Goal: Communication & Community: Answer question/provide support

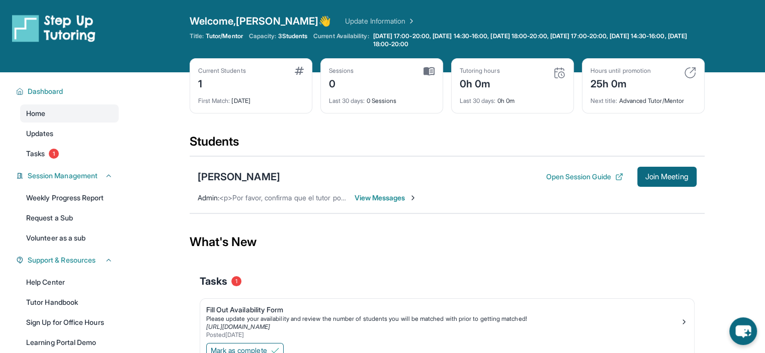
click at [393, 201] on span "View Messages" at bounding box center [385, 198] width 63 height 10
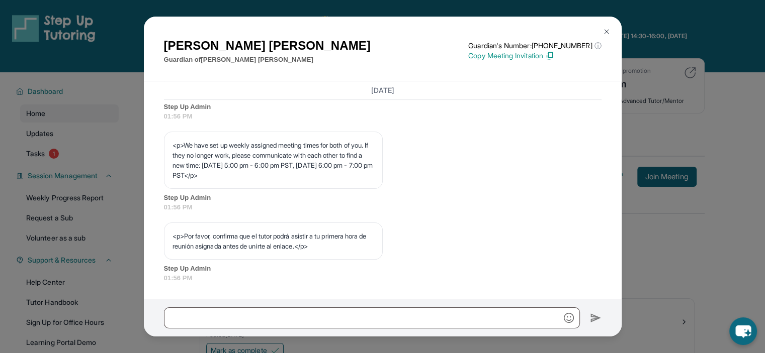
scroll to position [560, 0]
click at [372, 310] on input "text" at bounding box center [372, 318] width 416 height 21
type input "*"
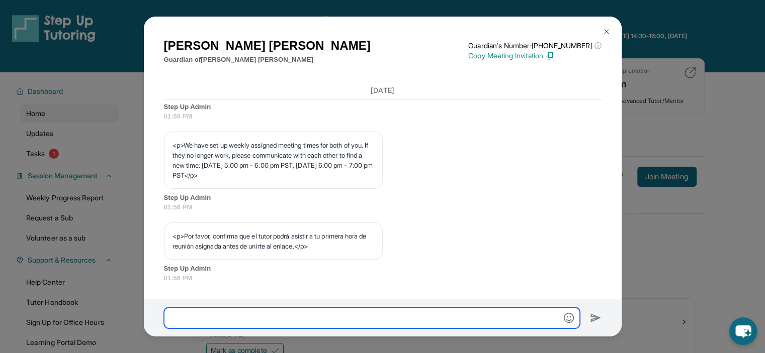
type input "*"
click at [603, 34] on img at bounding box center [606, 32] width 8 height 8
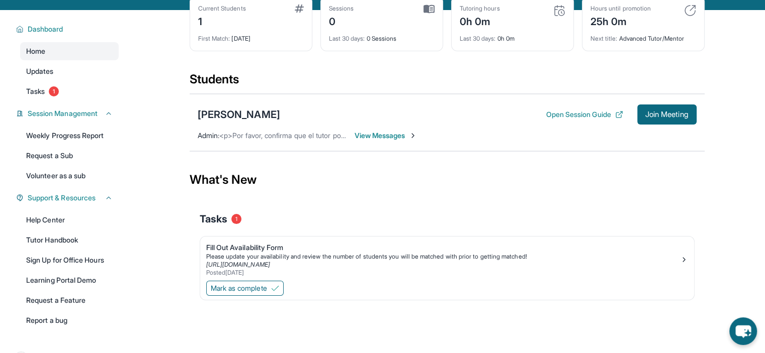
scroll to position [88, 0]
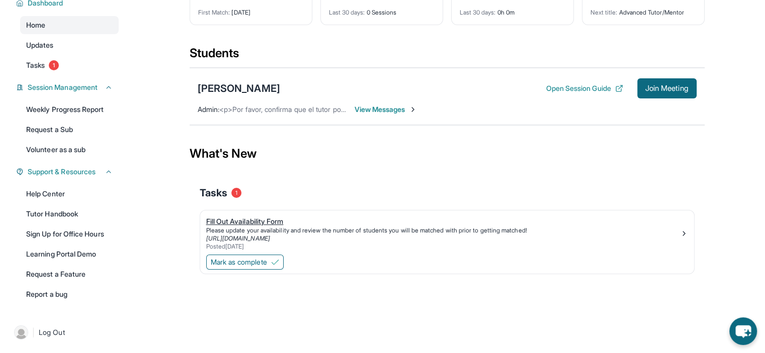
click at [270, 240] on link "https://form.stepuptutoring.org/Ftty9M" at bounding box center [238, 239] width 64 height 8
click at [330, 179] on div "Tasks 1" at bounding box center [447, 193] width 495 height 34
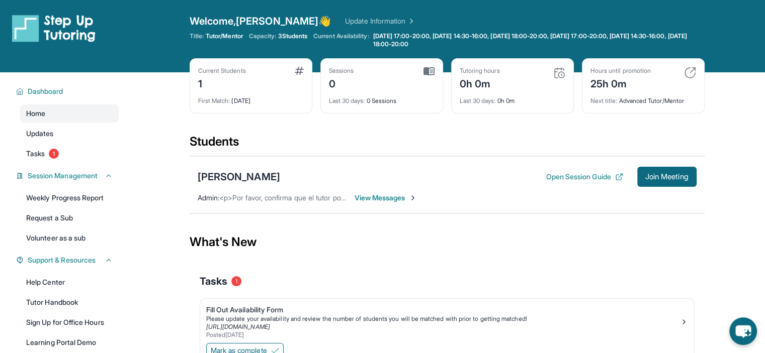
scroll to position [88, 0]
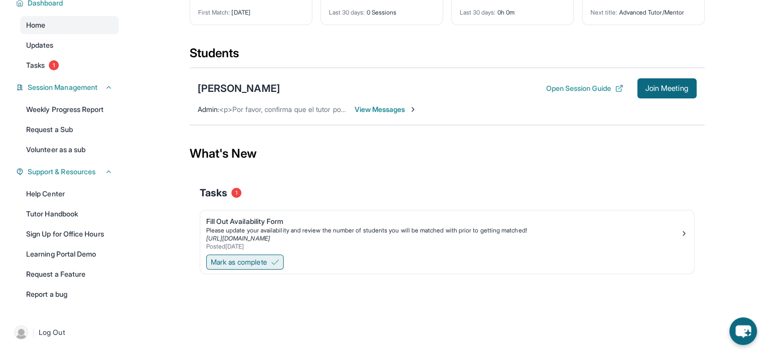
click at [244, 264] on span "Mark as complete" at bounding box center [239, 262] width 56 height 10
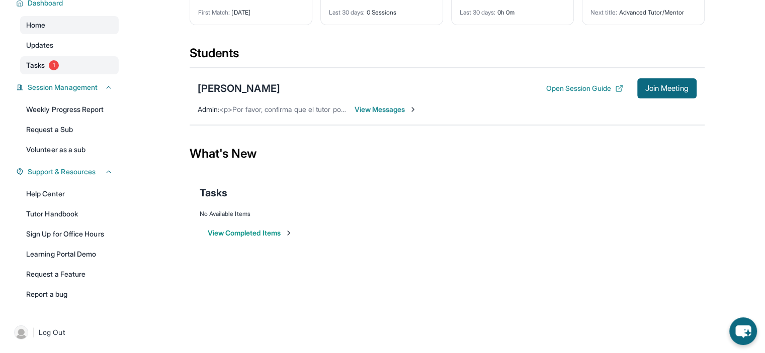
click at [39, 69] on span "Tasks" at bounding box center [35, 65] width 19 height 10
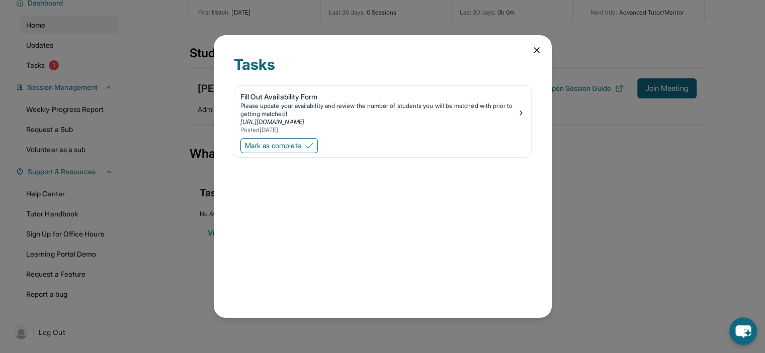
click at [270, 156] on div "Mark as complete" at bounding box center [382, 146] width 297 height 21
click at [283, 150] on span "Mark as complete" at bounding box center [273, 146] width 56 height 10
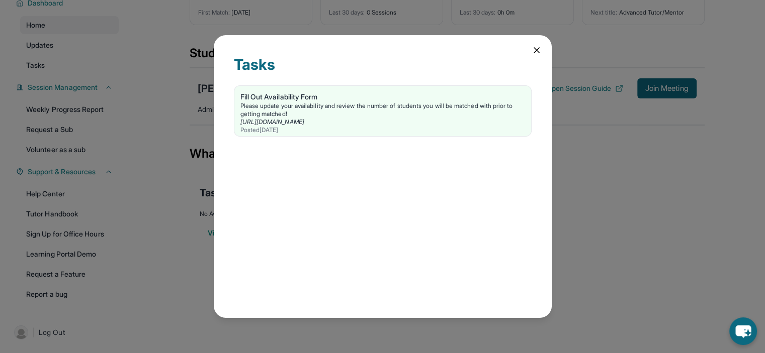
click at [536, 50] on icon at bounding box center [536, 50] width 5 height 5
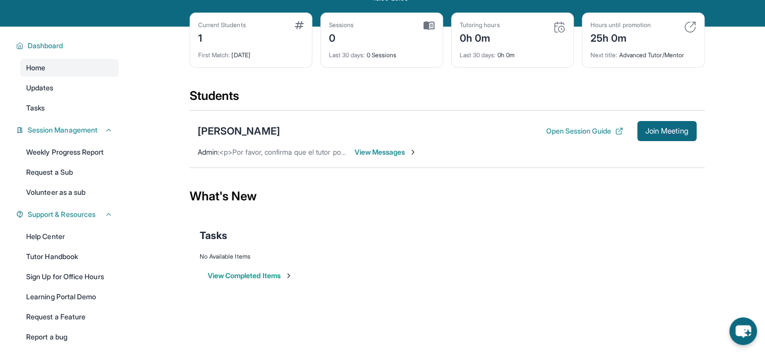
scroll to position [42, 0]
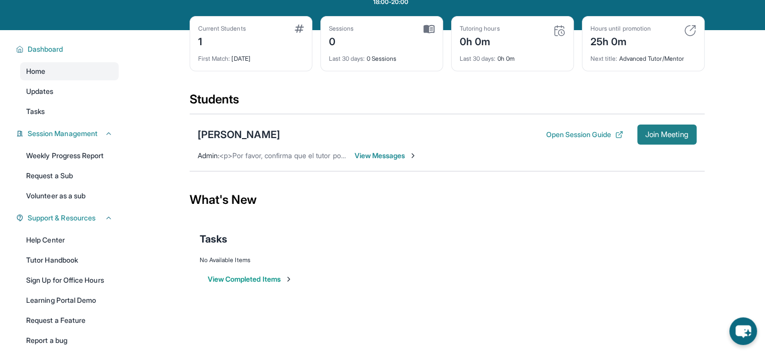
click at [655, 138] on span "Join Meeting" at bounding box center [666, 135] width 43 height 6
click at [97, 84] on link "Updates" at bounding box center [69, 91] width 99 height 18
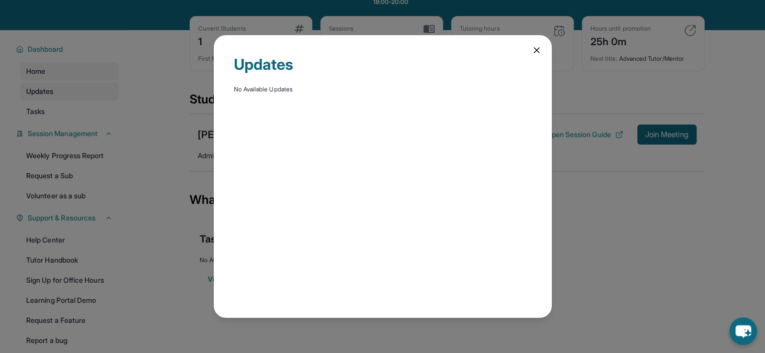
click at [97, 84] on div "Updates No Available Updates" at bounding box center [382, 176] width 765 height 353
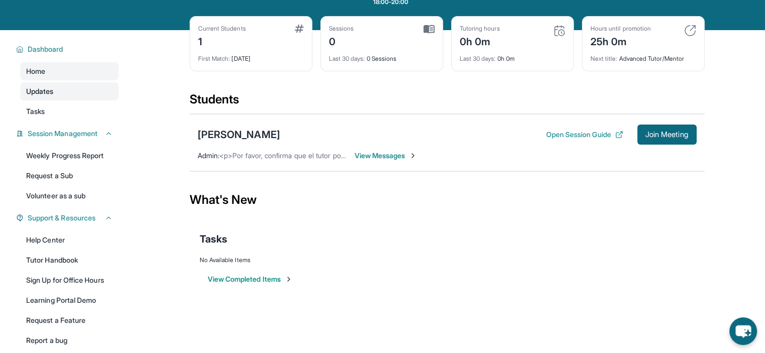
click at [87, 87] on link "Updates" at bounding box center [69, 91] width 99 height 18
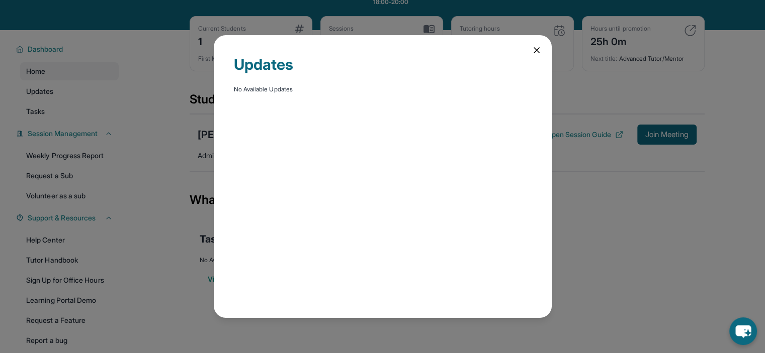
click at [74, 115] on div "Updates No Available Updates" at bounding box center [382, 176] width 765 height 353
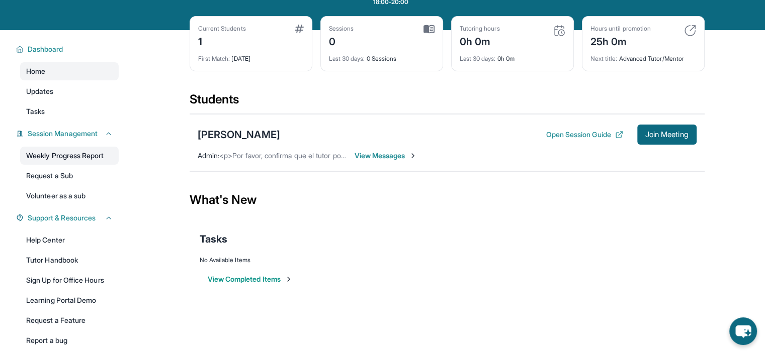
click at [75, 162] on link "Weekly Progress Report" at bounding box center [69, 156] width 99 height 18
click at [80, 228] on div "Dashboard Home Updates Tasks Session Management Weekly Progress Report Request …" at bounding box center [64, 194] width 129 height 328
click at [77, 232] on link "Help Center" at bounding box center [69, 240] width 99 height 18
click at [336, 219] on div "What's New" at bounding box center [446, 200] width 515 height 44
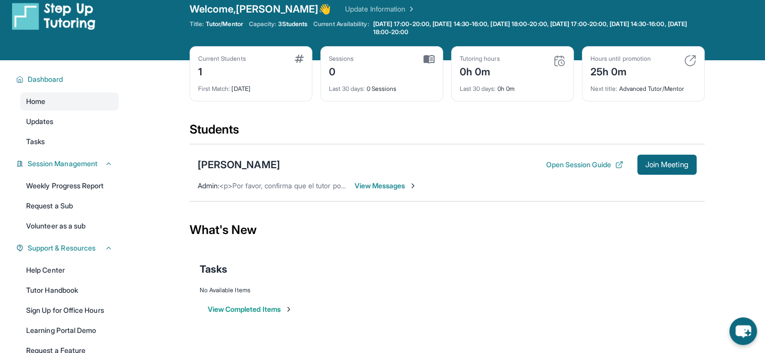
scroll to position [10, 0]
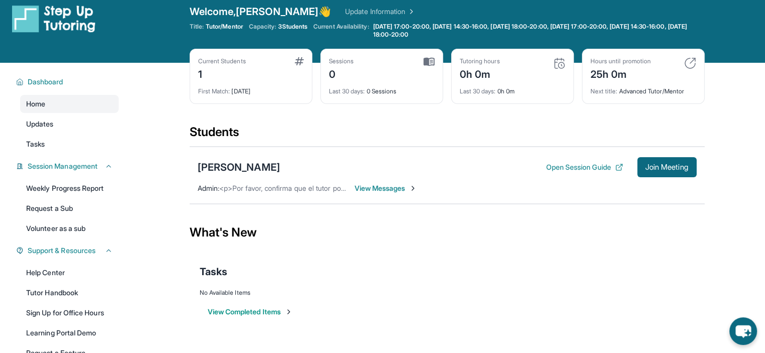
click at [396, 186] on span "View Messages" at bounding box center [385, 188] width 63 height 10
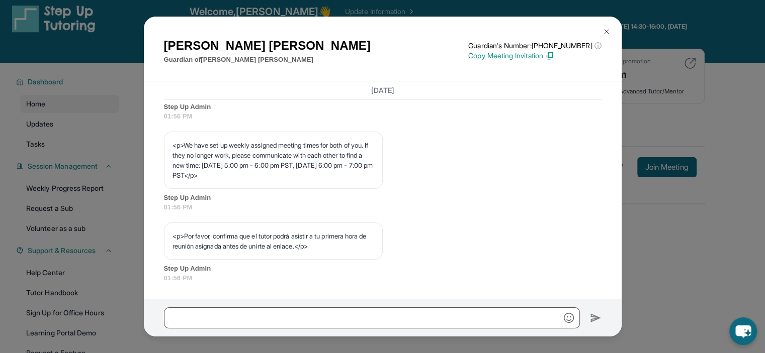
scroll to position [560, 0]
click at [280, 319] on input "text" at bounding box center [372, 318] width 416 height 21
paste input "**********"
type input "**********"
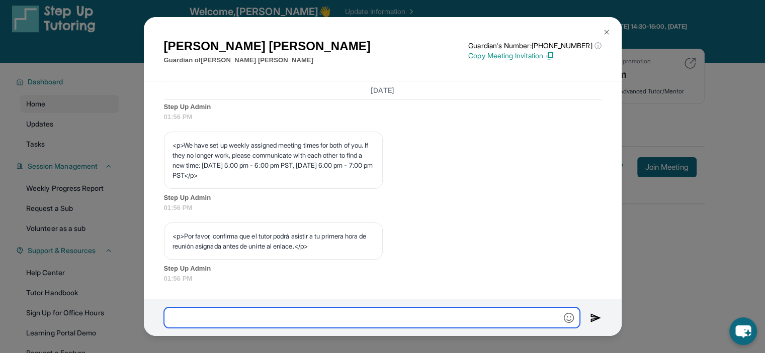
scroll to position [0, 0]
click at [263, 309] on input "text" at bounding box center [372, 318] width 416 height 21
paste input "**********"
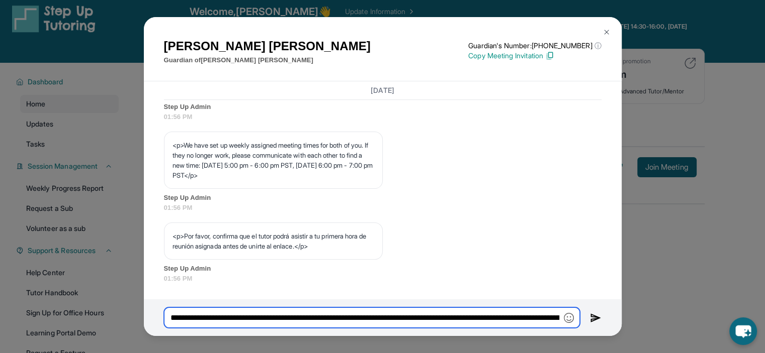
scroll to position [0, 967]
type input "**********"
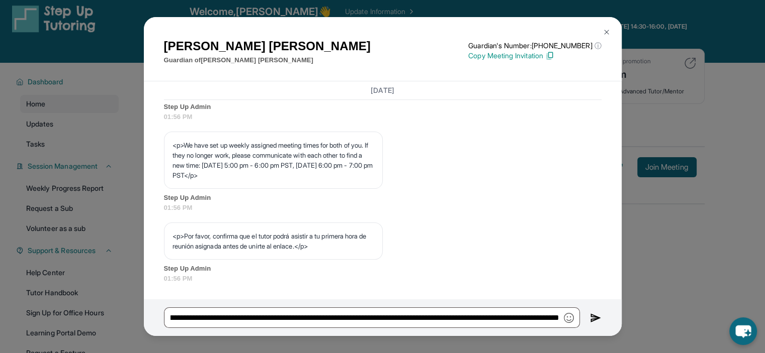
scroll to position [0, 0]
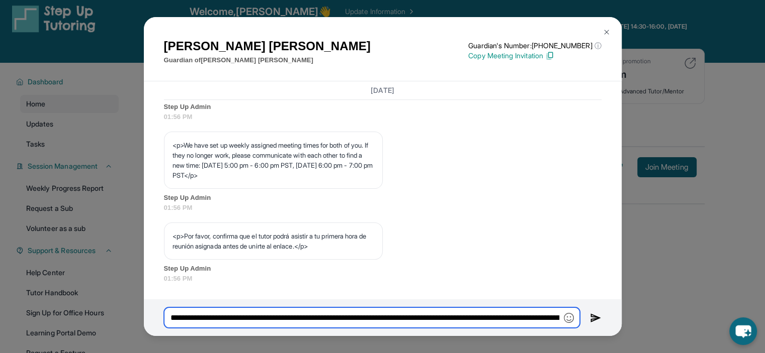
paste input "text"
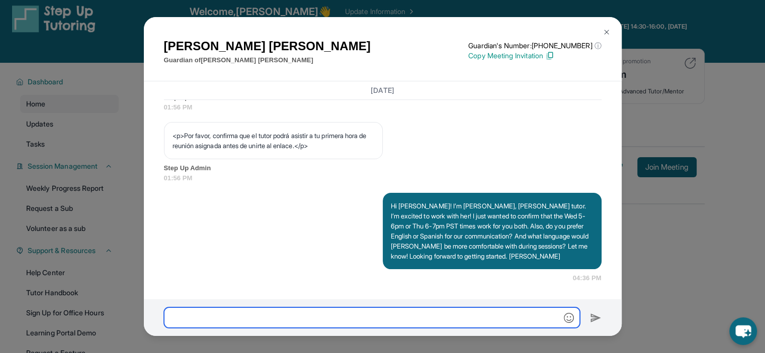
scroll to position [660, 0]
paste input "**********"
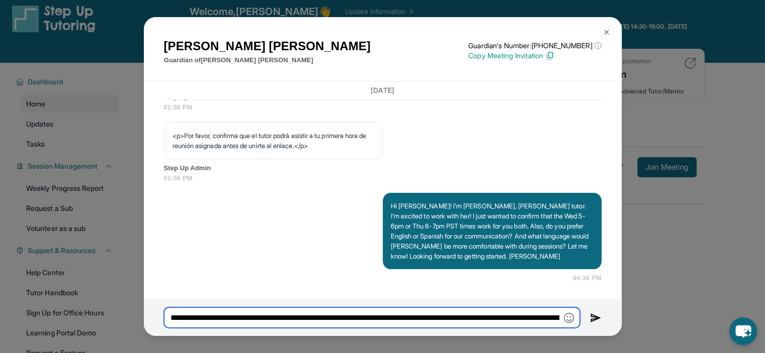
scroll to position [0, 887]
click at [481, 321] on input "**********" at bounding box center [372, 318] width 416 height 21
type input "**********"
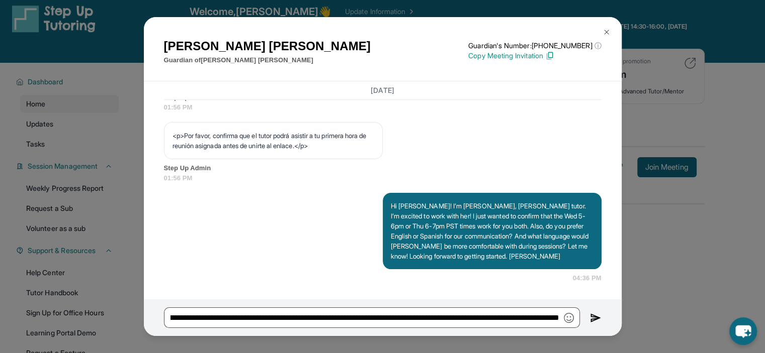
scroll to position [0, 0]
click at [592, 317] on img at bounding box center [596, 318] width 12 height 12
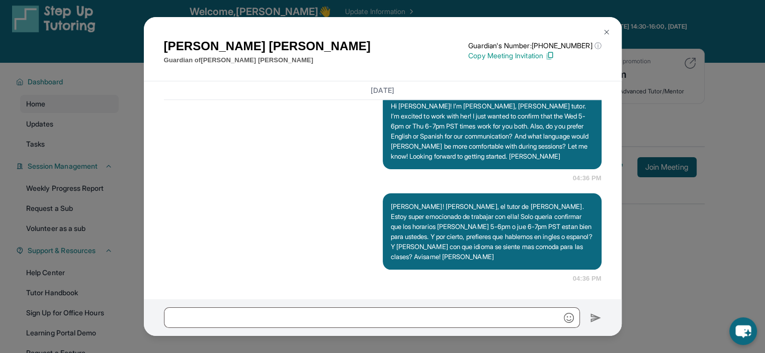
scroll to position [761, 0]
click at [699, 209] on div "Geraldine Wipperman Guardian of Brianna Wipperman Guardian's Number: +181829087…" at bounding box center [382, 176] width 765 height 353
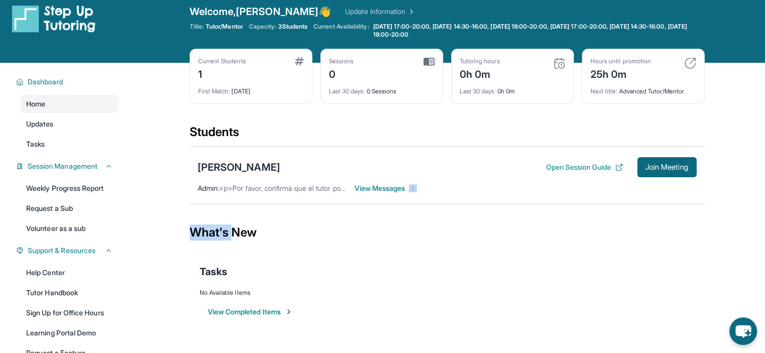
click at [699, 209] on section "Students Brianna Wipperman Open Session Guide Join Meeting Admin : <p>Por favor…" at bounding box center [446, 167] width 515 height 86
click at [494, 215] on div "What's New" at bounding box center [446, 233] width 515 height 44
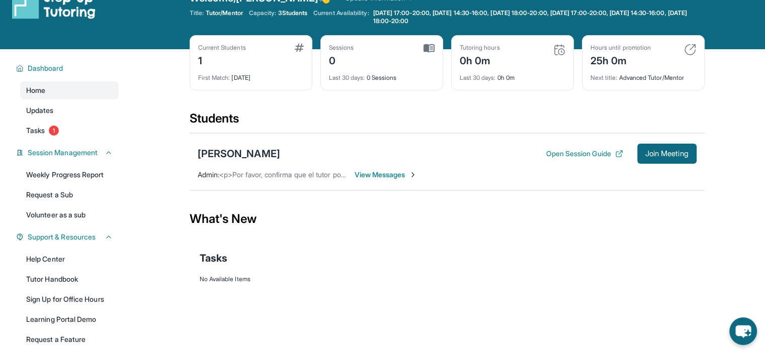
scroll to position [32, 0]
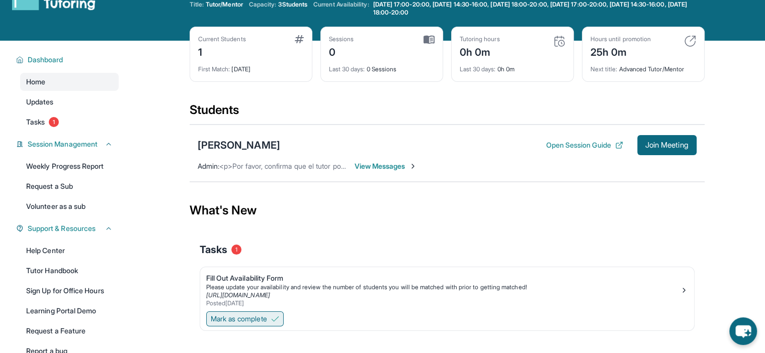
click at [270, 313] on button "Mark as complete" at bounding box center [244, 319] width 77 height 15
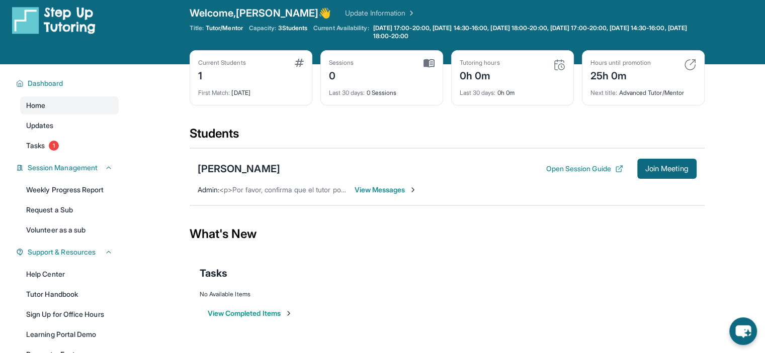
scroll to position [1, 0]
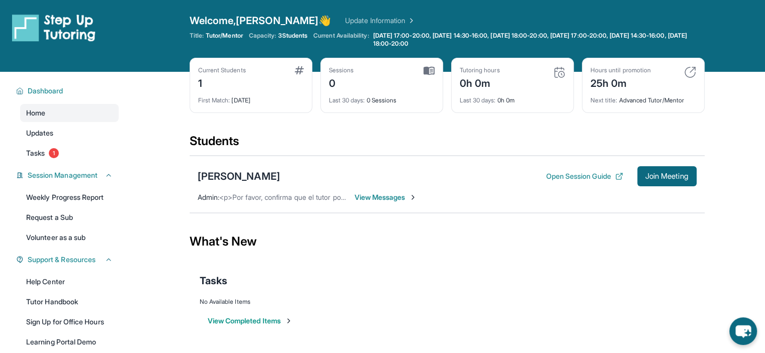
click at [345, 21] on link "Update Information" at bounding box center [380, 21] width 70 height 10
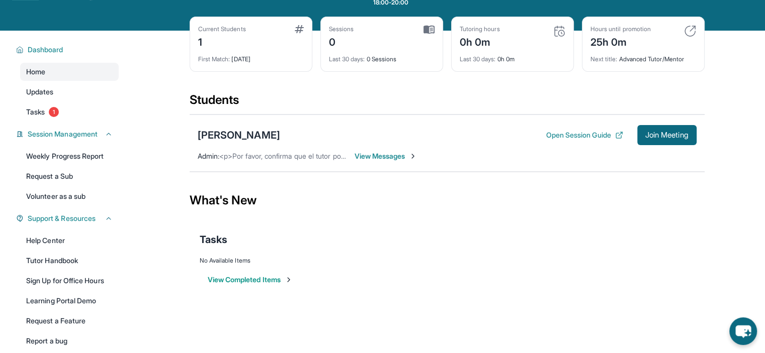
scroll to position [43, 0]
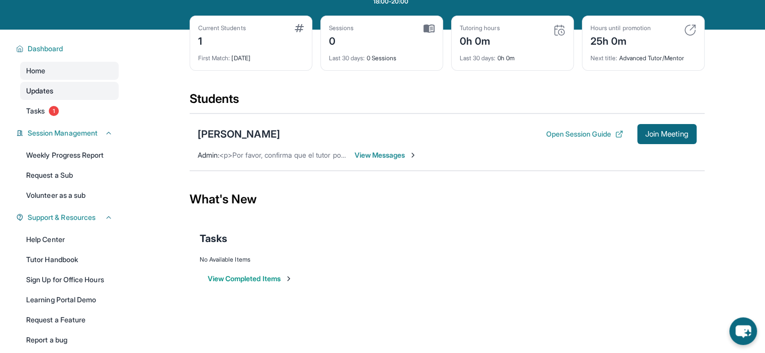
click at [75, 97] on link "Updates" at bounding box center [69, 91] width 99 height 18
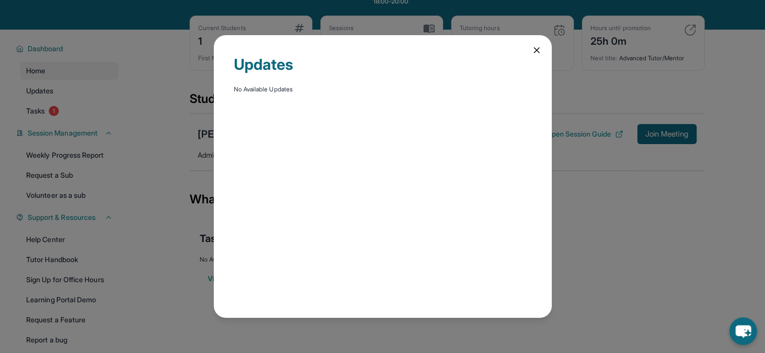
click at [75, 111] on div "Updates No Available Updates" at bounding box center [382, 176] width 765 height 353
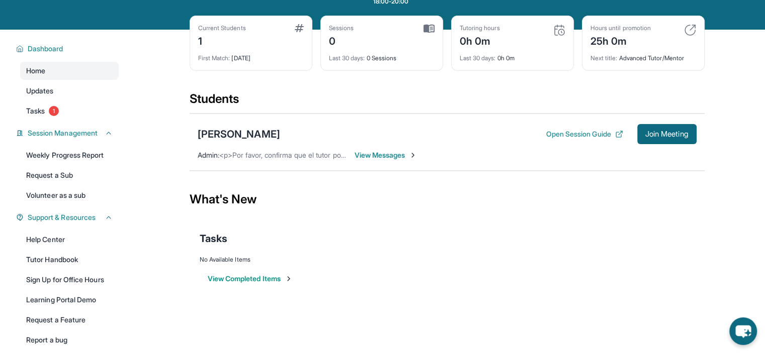
click at [75, 111] on link "Tasks 1" at bounding box center [69, 111] width 99 height 18
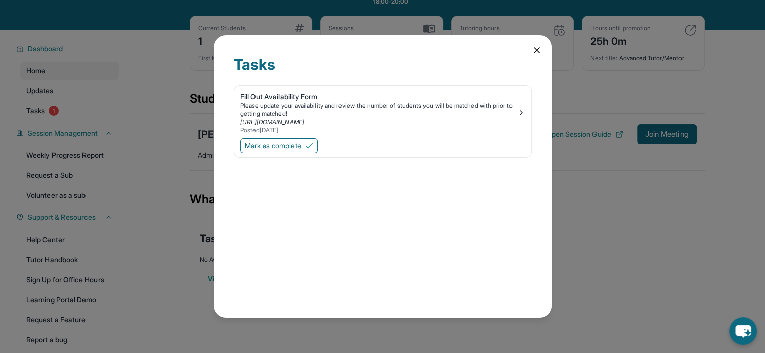
drag, startPoint x: 119, startPoint y: 110, endPoint x: 125, endPoint y: 109, distance: 6.1
click at [122, 110] on div "Tasks Fill Out Availability Form Please update your availability and review the…" at bounding box center [382, 176] width 765 height 353
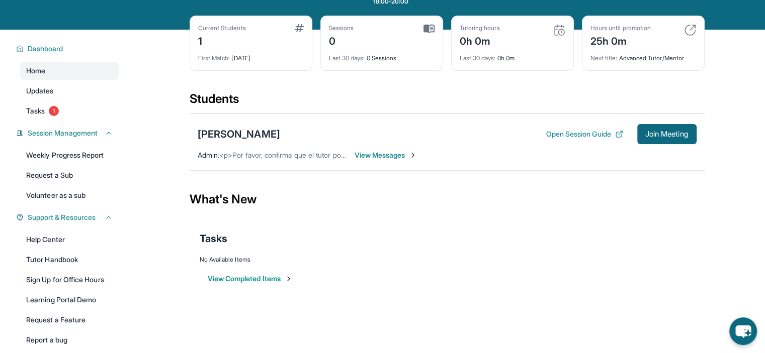
click at [253, 71] on div "Current Students 1 First Match : [DATE] Sessions 0 Last 30 days : 0 Sessions Tu…" at bounding box center [446, 53] width 515 height 75
click at [235, 43] on div "1" at bounding box center [222, 40] width 48 height 16
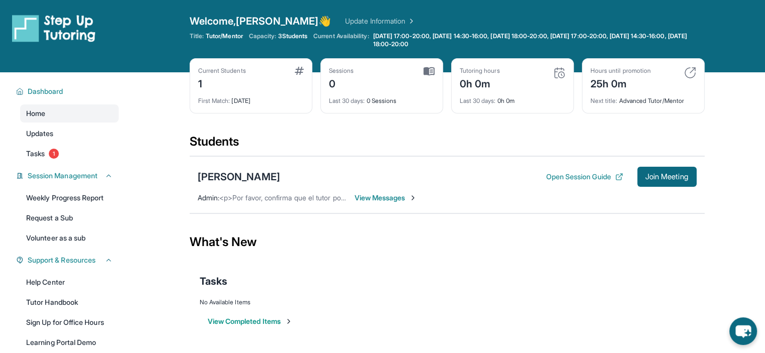
scroll to position [88, 0]
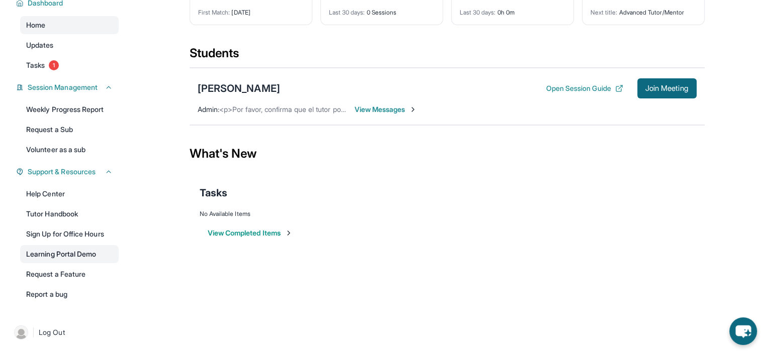
click at [86, 252] on link "Learning Portal Demo" at bounding box center [69, 254] width 99 height 18
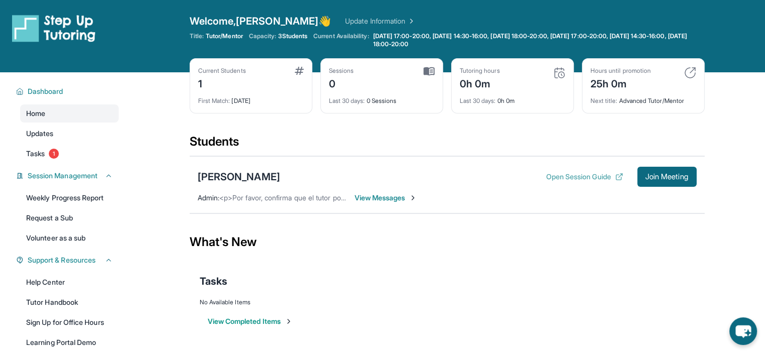
click at [569, 178] on button "Open Session Guide" at bounding box center [583, 177] width 77 height 10
click at [575, 180] on button "Open Session Guide" at bounding box center [583, 177] width 77 height 10
click at [404, 192] on div "[PERSON_NAME] Open Session Guide Join Meeting Admin : <p>Por favor, confirma qu…" at bounding box center [446, 184] width 515 height 57
click at [420, 201] on div "[PERSON_NAME] Open Session Guide Join Meeting Admin : <p>Por favor, confirma qu…" at bounding box center [446, 184] width 515 height 57
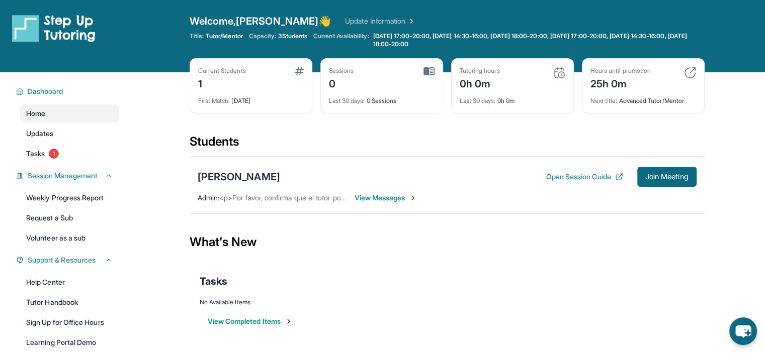
click at [414, 199] on img at bounding box center [413, 198] width 8 height 8
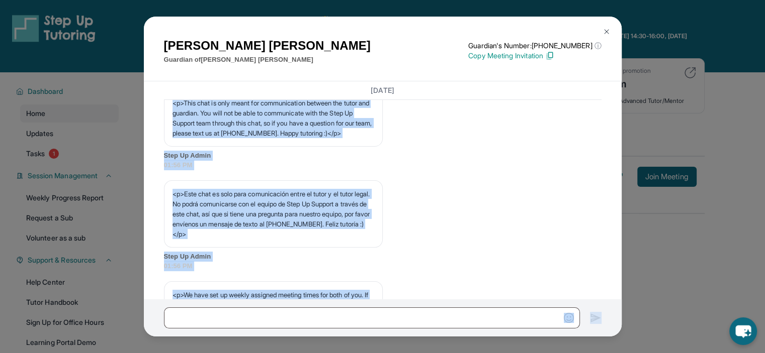
scroll to position [560, 0]
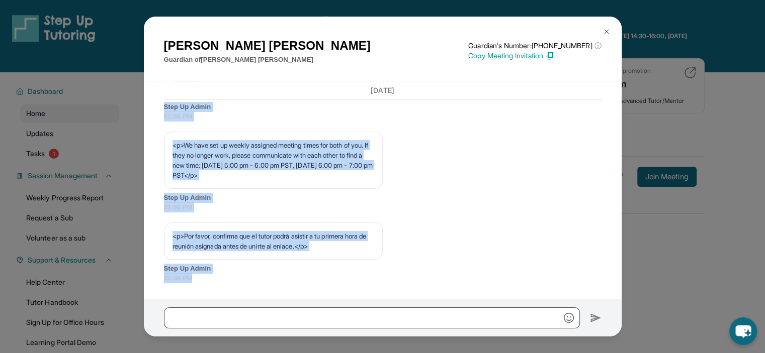
drag, startPoint x: 170, startPoint y: 118, endPoint x: 386, endPoint y: 296, distance: 279.6
click at [386, 296] on div "[DATE] <p>**Nuevo Chat de Tutoría de Step Up**: ¡[PERSON_NAME]! Este es el inic…" at bounding box center [383, 190] width 478 height 218
copy div "<l>**Ipsum Dolo si Ametcon ad Elit Se**: ¡Doei Temporinc! Utla et do magnaa en …"
click at [49, 103] on div "[PERSON_NAME] Guardian of [PERSON_NAME] Guardian's Number: [PHONE_NUMBER] ⓘ Thi…" at bounding box center [382, 176] width 765 height 353
